Goal: Find specific page/section: Find specific page/section

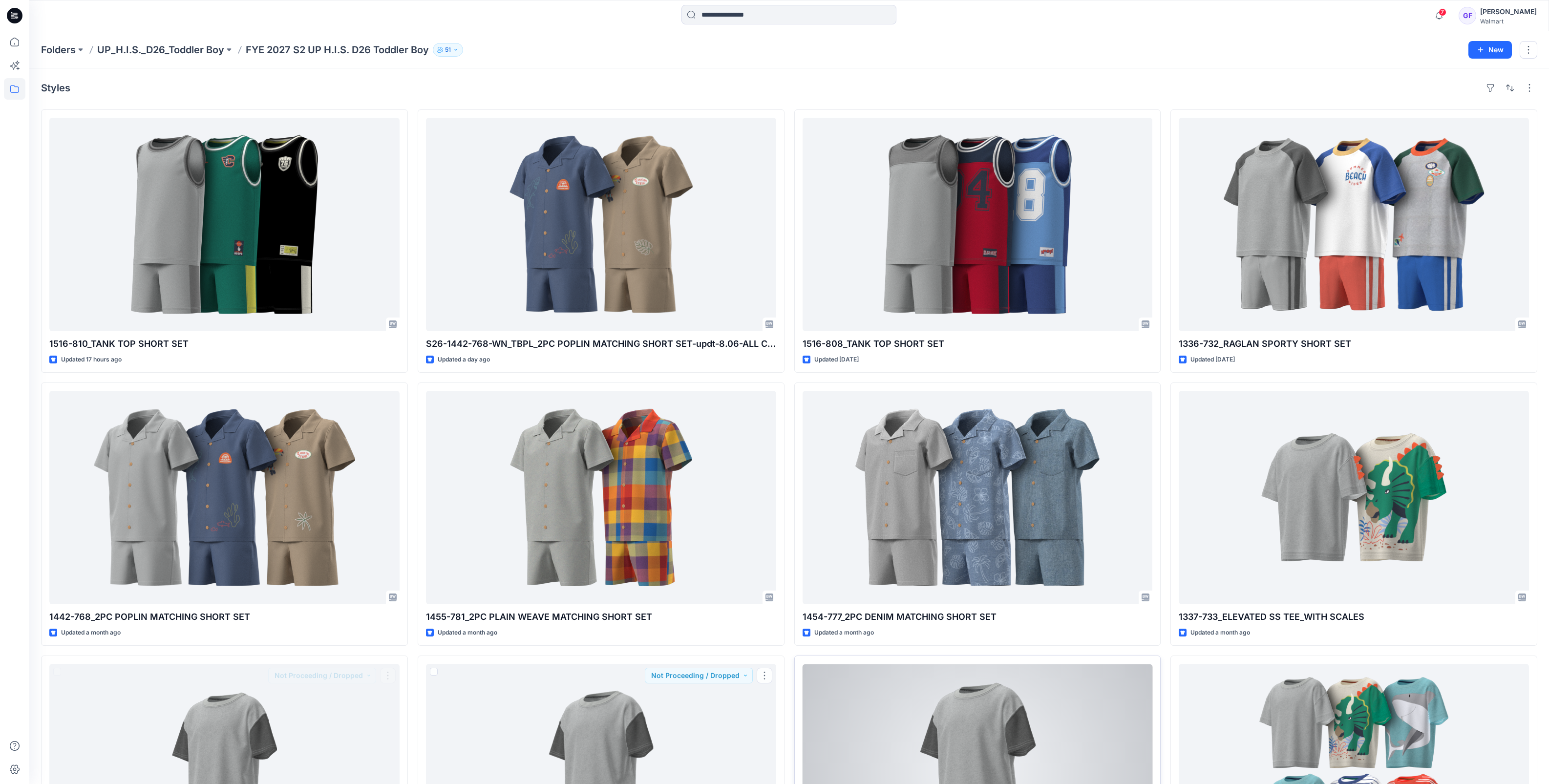
scroll to position [244, 0]
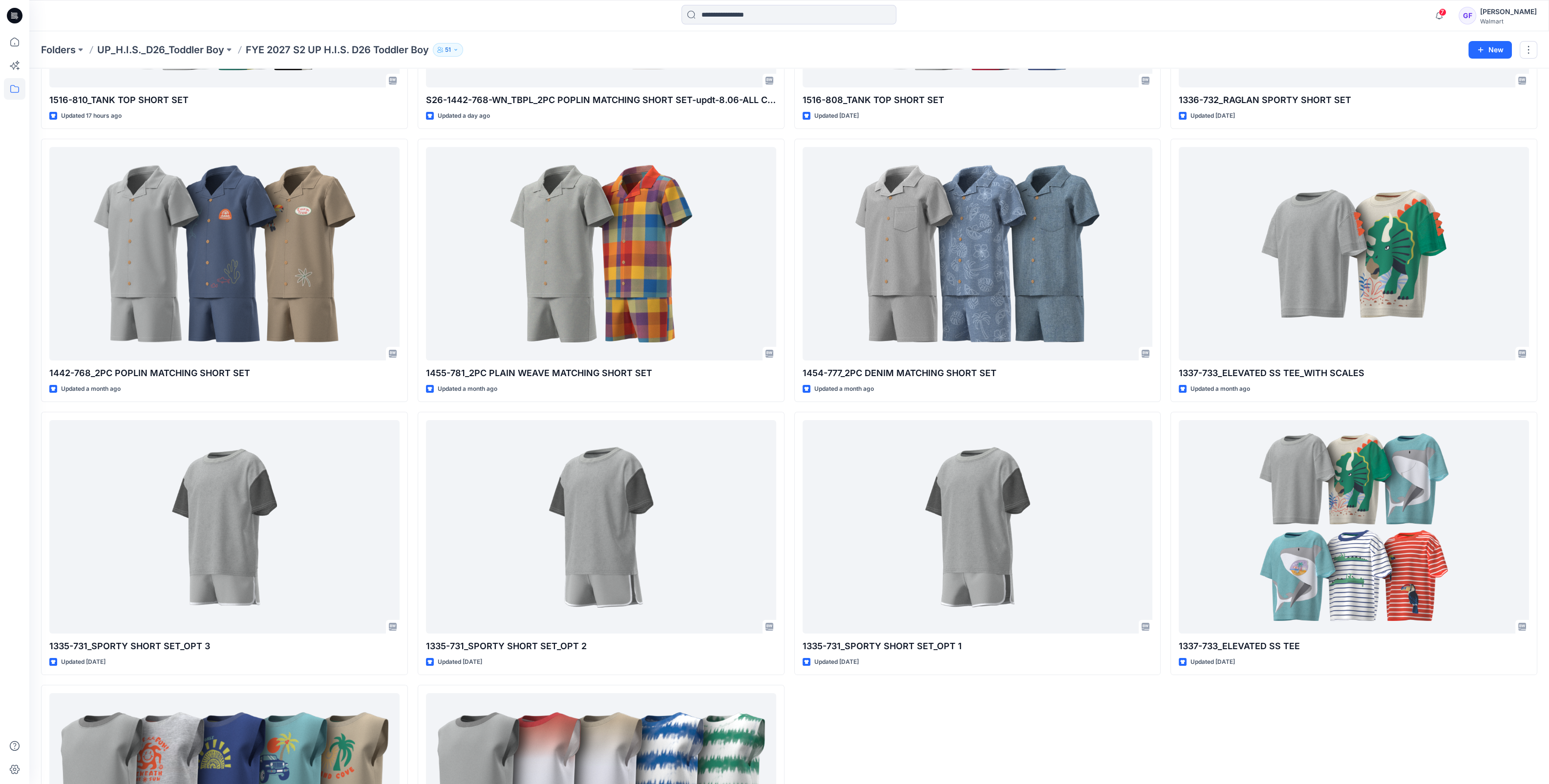
click at [1238, 41] on div "Folders UP_H.I.S._D26_Toddler Boy FYE 2027 S2 UP H.I.S. D26 Toddler Boy [DEMOGR…" at bounding box center [789, 50] width 1520 height 37
click at [170, 46] on p "UP_H.I.S._D26_Toddler Boy" at bounding box center [161, 50] width 127 height 14
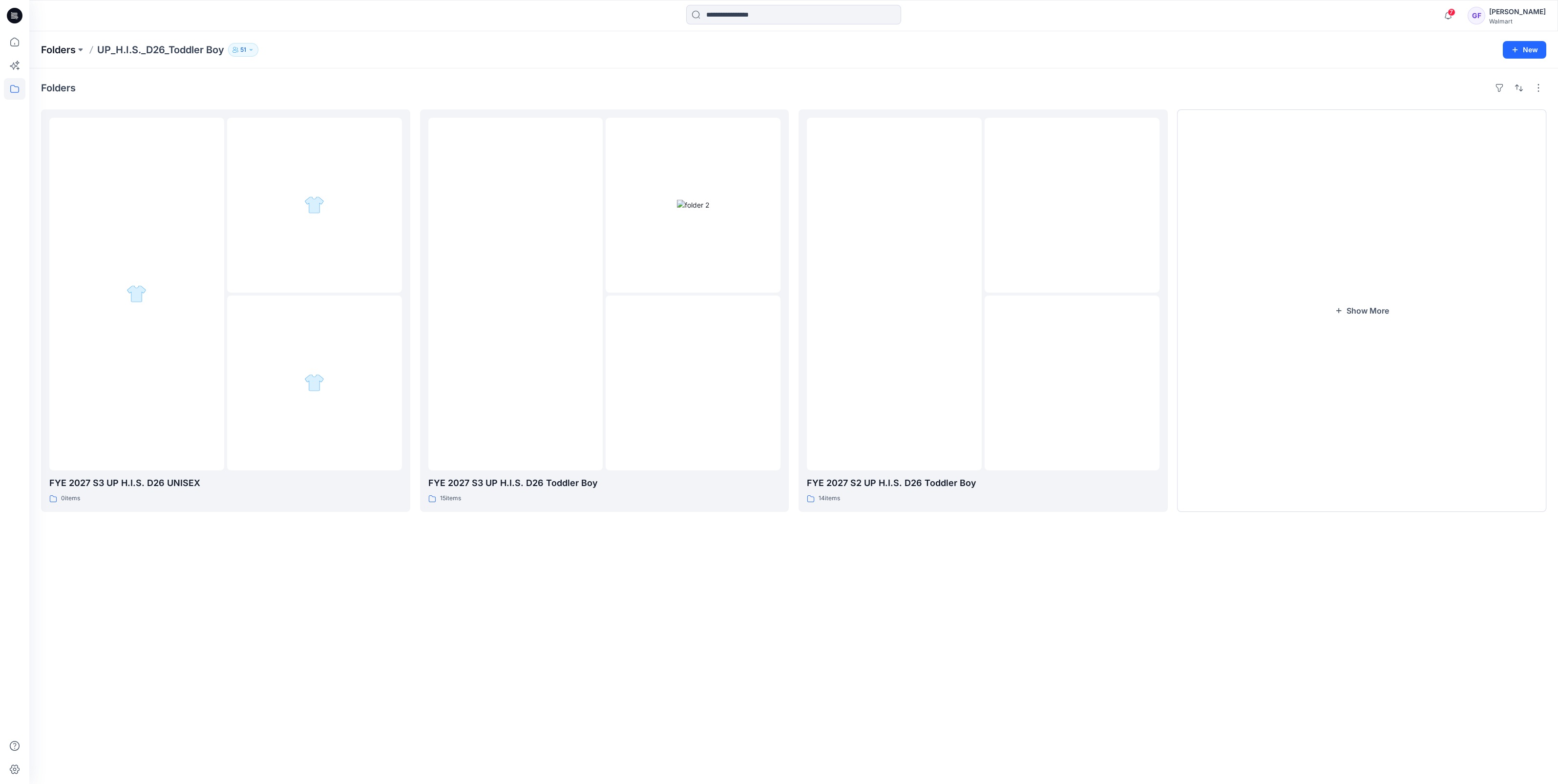
click at [57, 47] on p "Folders" at bounding box center [58, 50] width 35 height 14
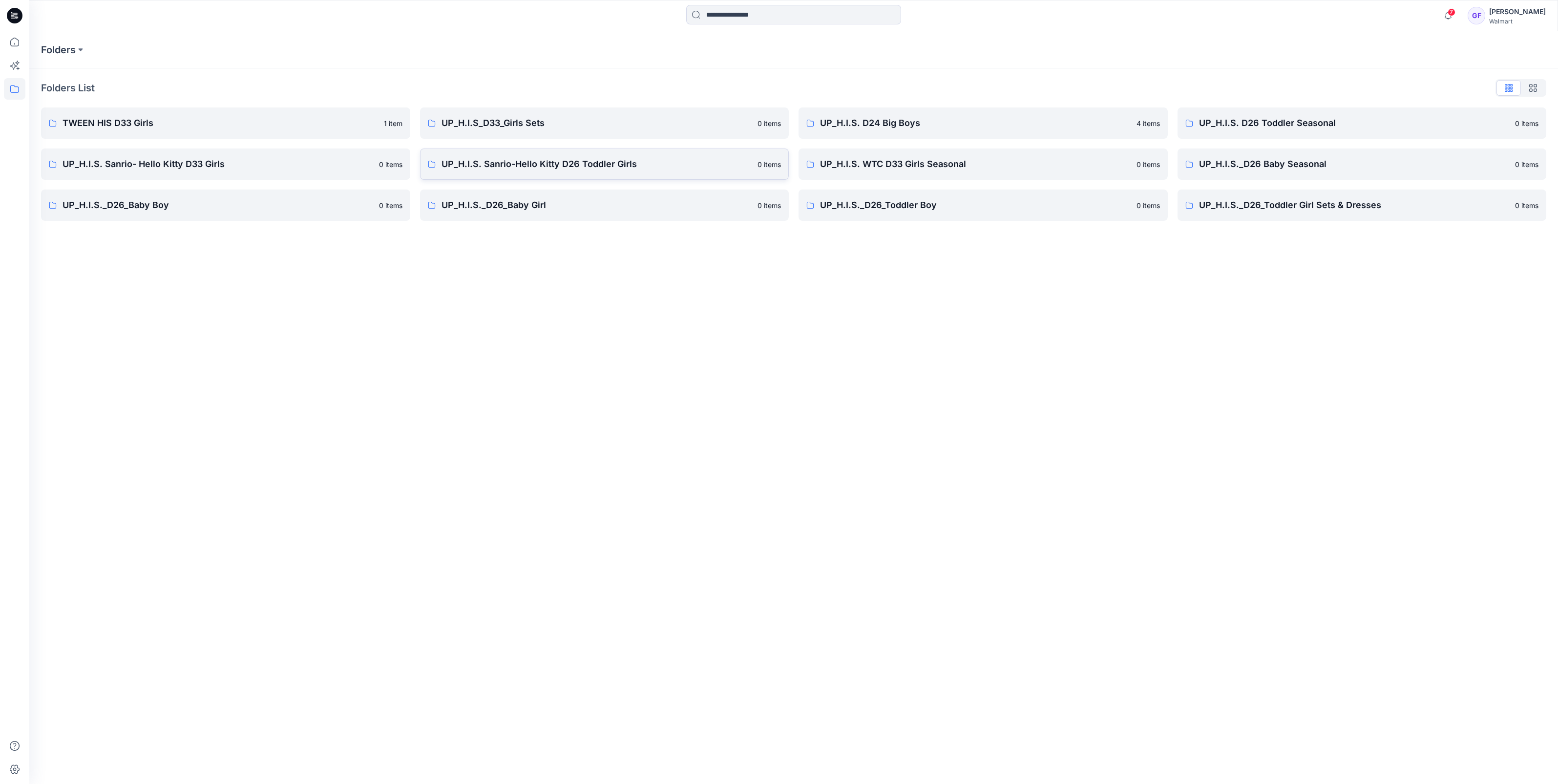
click at [516, 170] on p "UP_H.I.S. Sanrio-Hello Kitty D26 Toddler Girls" at bounding box center [597, 164] width 310 height 14
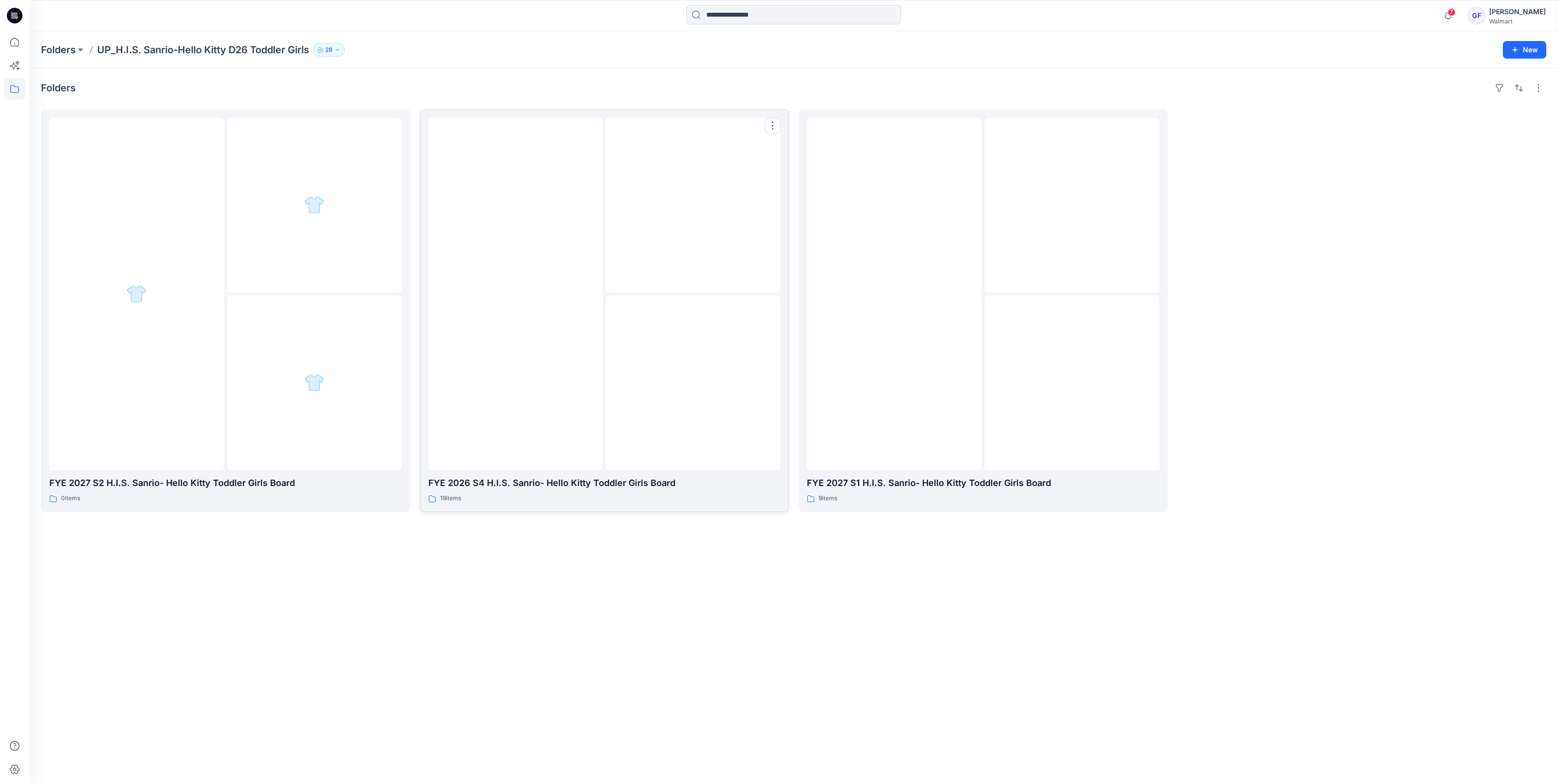
click at [515, 294] on img at bounding box center [515, 294] width 0 height 0
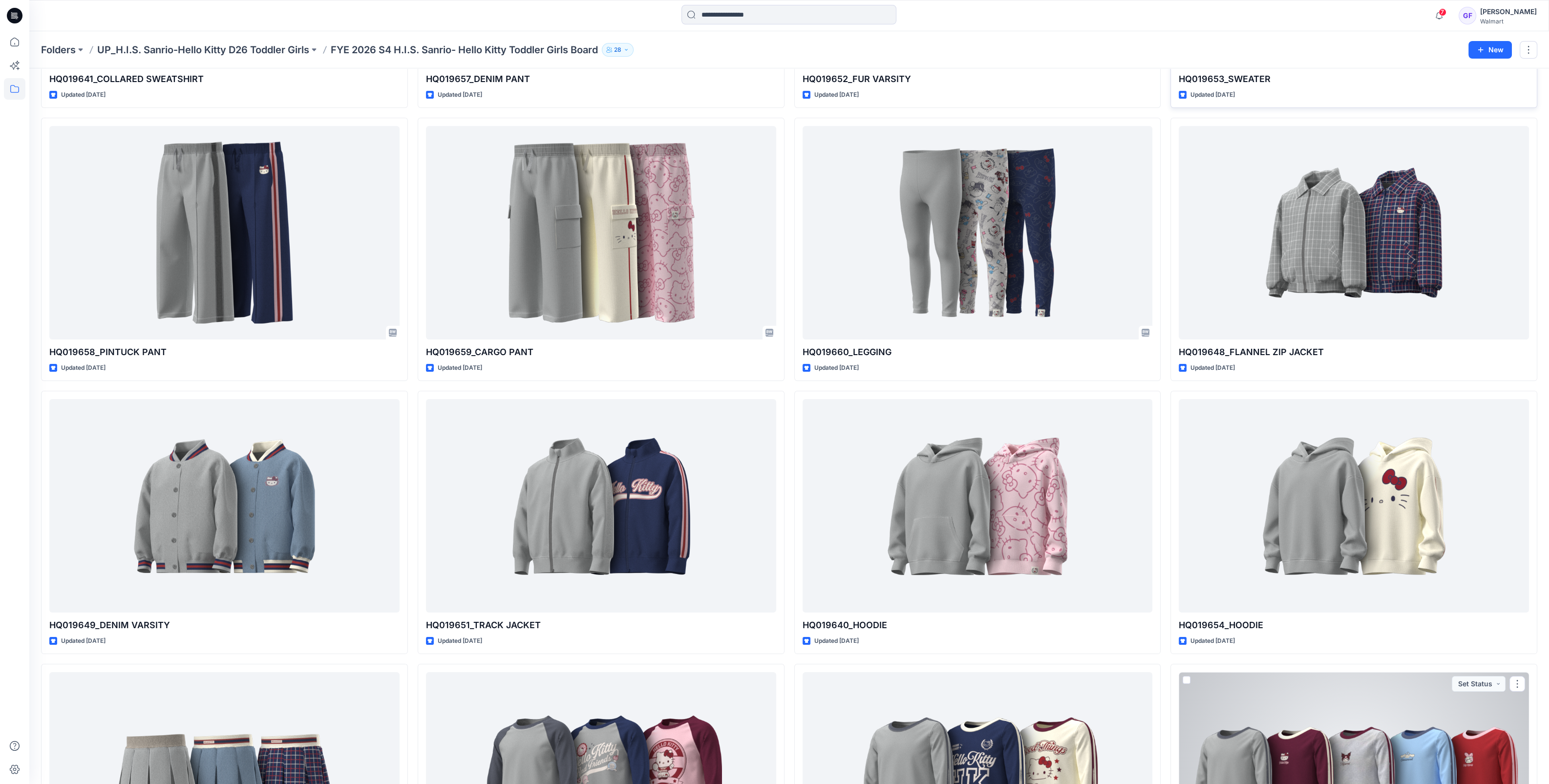
scroll to position [692, 0]
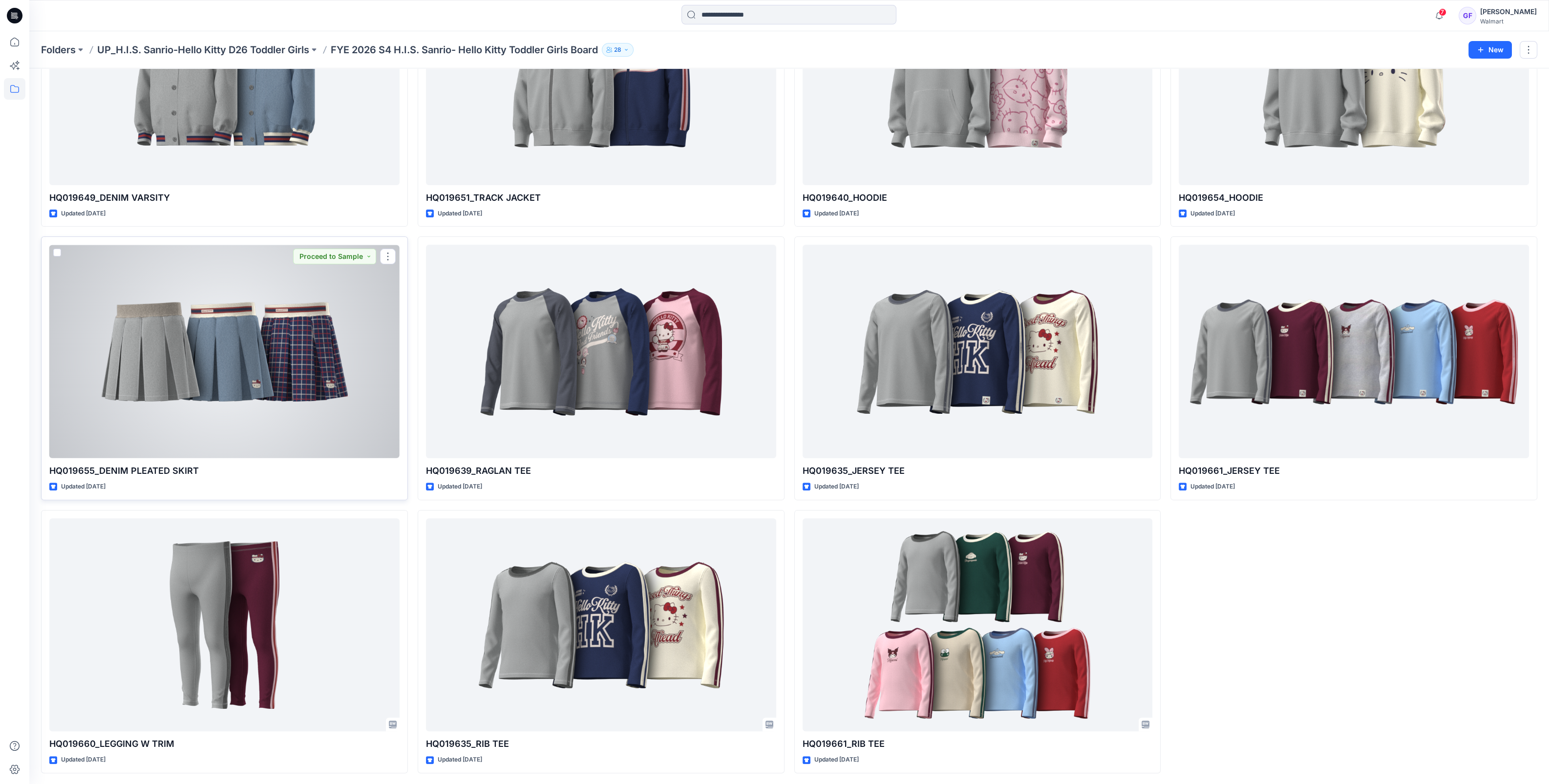
click at [155, 320] on div at bounding box center [225, 351] width 350 height 214
